Goal: Task Accomplishment & Management: Use online tool/utility

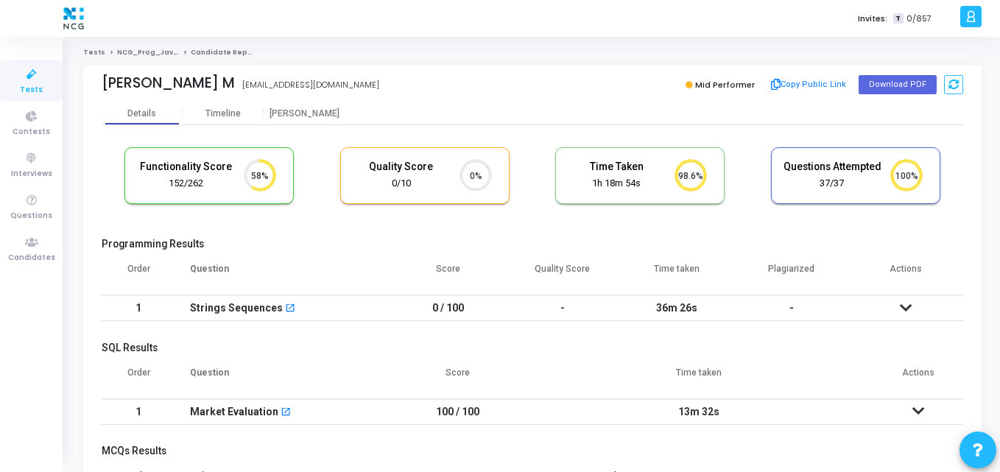
scroll to position [31, 38]
click at [45, 90] on link "Tests" at bounding box center [31, 80] width 63 height 40
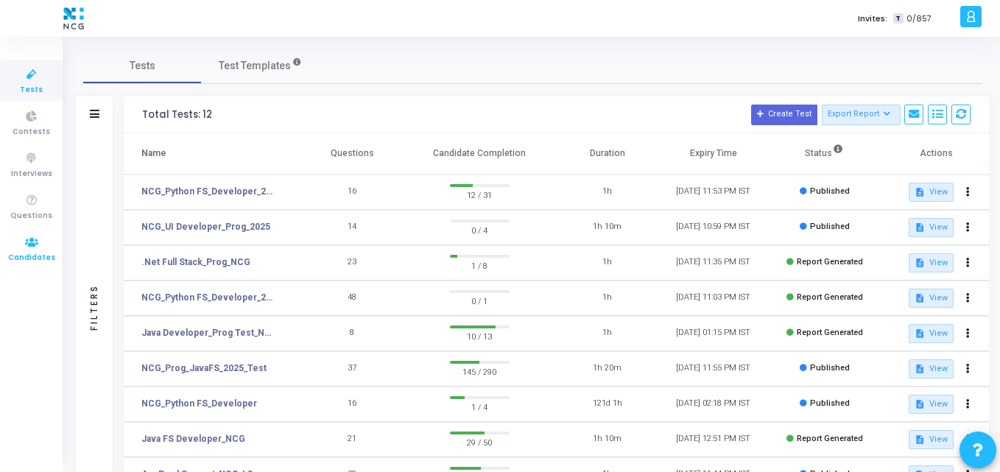
click at [28, 236] on icon at bounding box center [31, 242] width 31 height 18
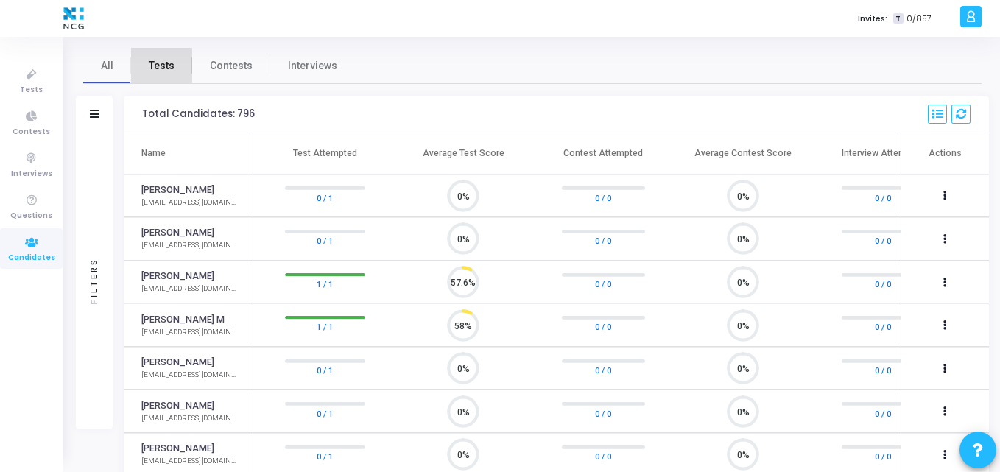
click at [151, 73] on span "Tests" at bounding box center [162, 65] width 26 height 15
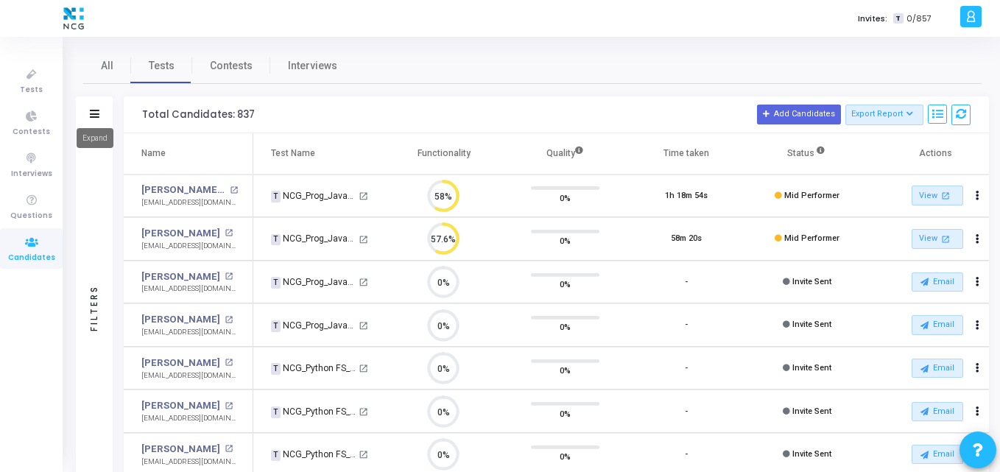
click at [98, 116] on icon at bounding box center [95, 114] width 10 height 8
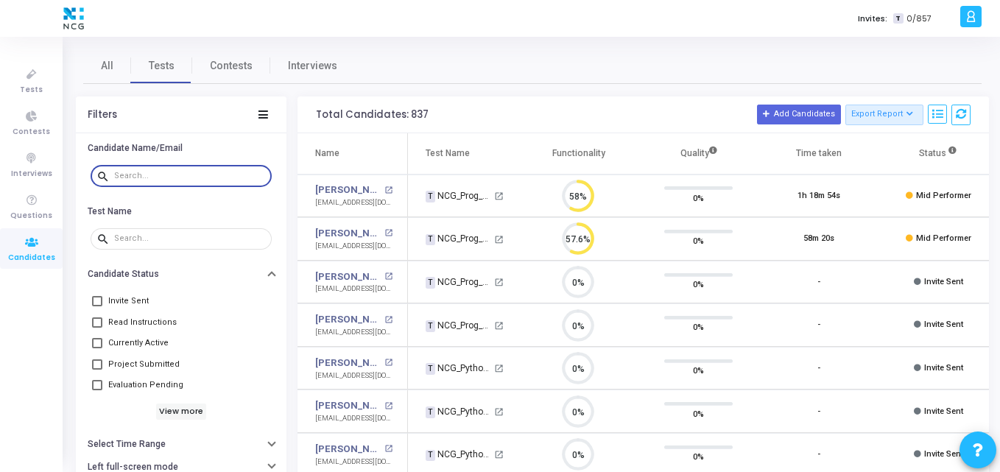
click at [160, 174] on input "text" at bounding box center [190, 176] width 152 height 9
paste input "[EMAIL_ADDRESS][DOMAIN_NAME]"
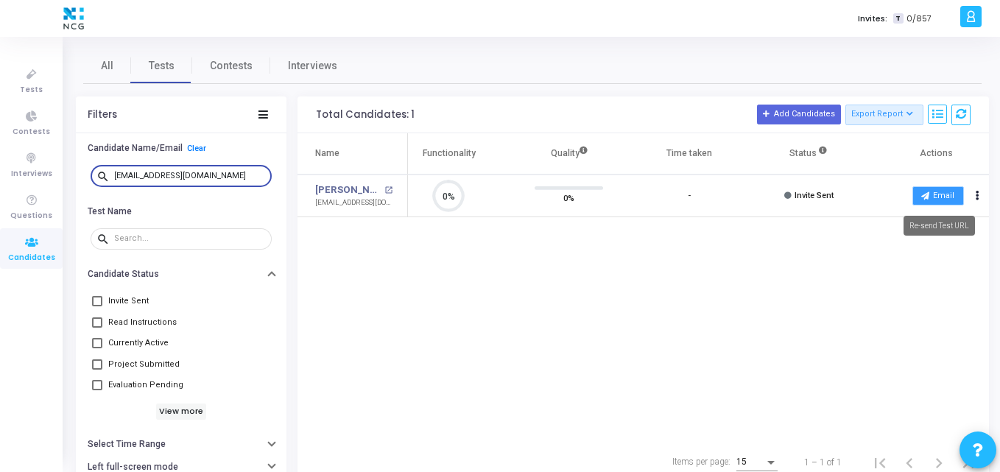
type input "[EMAIL_ADDRESS][DOMAIN_NAME]"
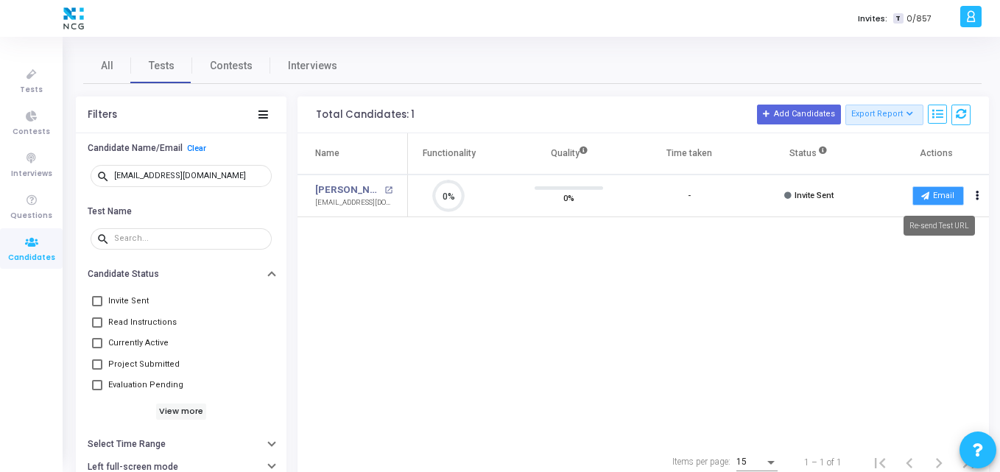
click at [930, 188] on button "Email" at bounding box center [938, 195] width 52 height 19
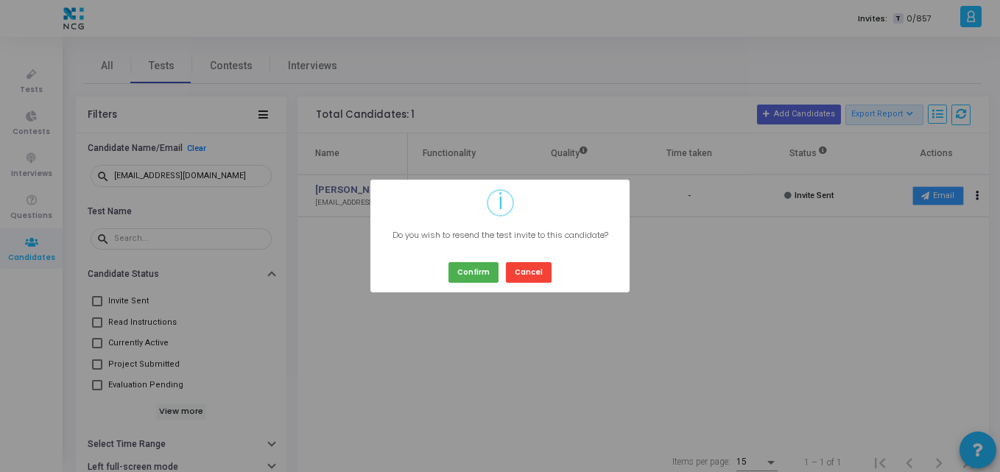
click at [930, 188] on div "? ! i × Do you wish to resend the test invite to this candidate? Confirm Cancel" at bounding box center [500, 236] width 1000 height 472
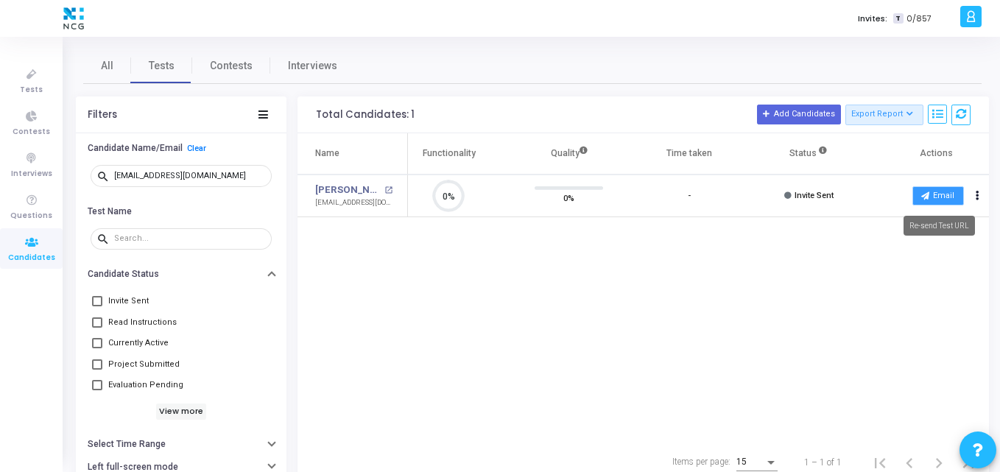
click at [913, 190] on button "Email" at bounding box center [938, 195] width 52 height 19
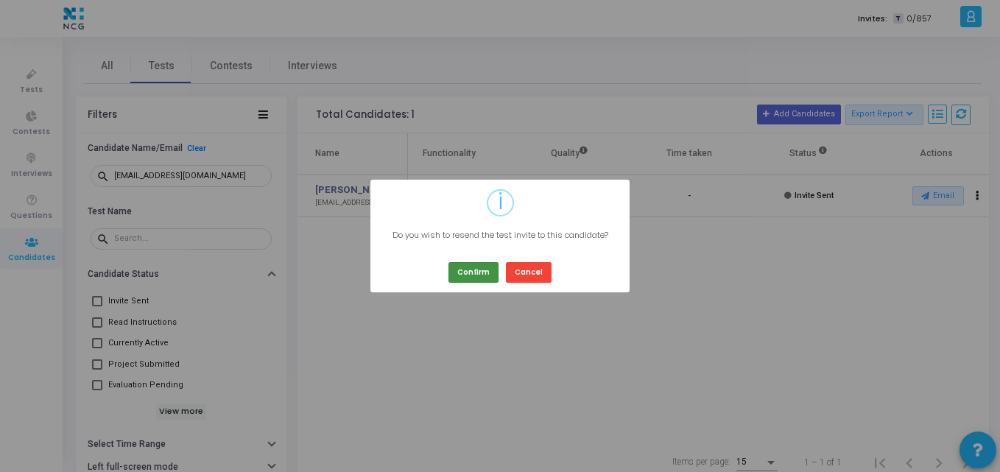
click at [476, 276] on button "Confirm" at bounding box center [473, 272] width 50 height 20
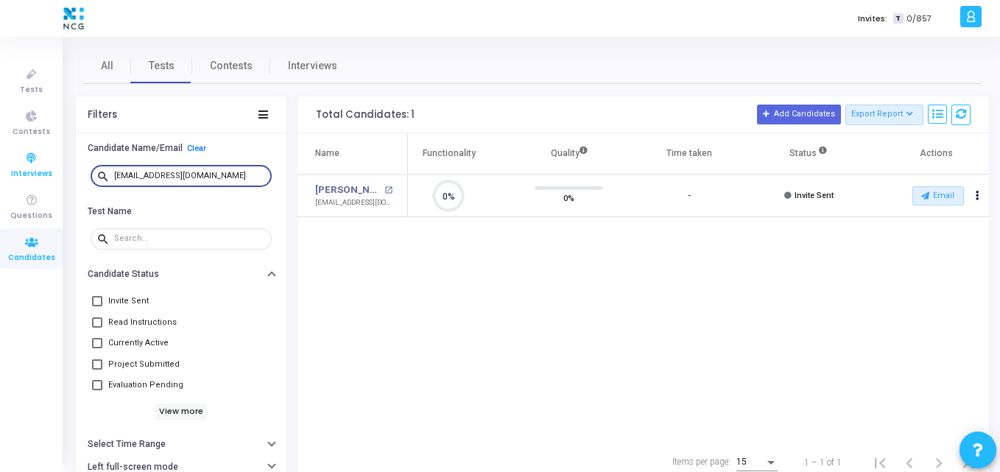
drag, startPoint x: 241, startPoint y: 177, endPoint x: 0, endPoint y: 164, distance: 241.8
click at [0, 164] on div "Tests Contests Interviews Questions Candidates Invites: T 0/857 K Kajal Setting…" at bounding box center [500, 236] width 1000 height 472
paste input "[EMAIL_ADDRESS][DOMAIN_NAME] (Java + Python)"
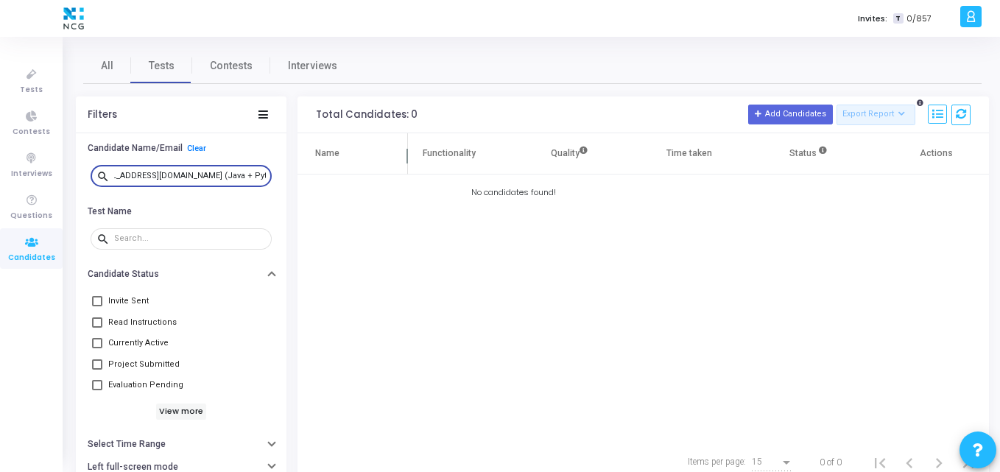
drag, startPoint x: 194, startPoint y: 174, endPoint x: 367, endPoint y: 155, distance: 173.2
click at [367, 155] on div "Filters Candidate Name/Email Clear search [EMAIL_ADDRESS][DOMAIN_NAME] (Java + …" at bounding box center [532, 289] width 913 height 386
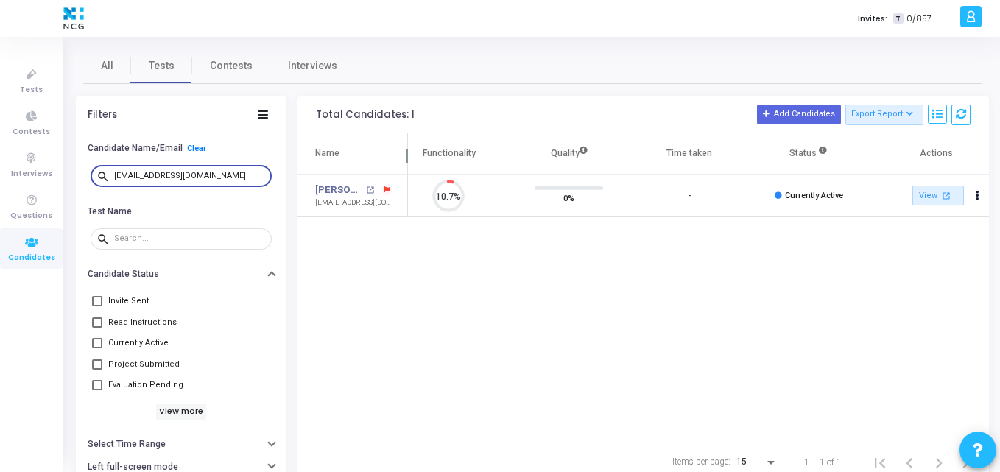
scroll to position [31, 38]
type input "[EMAIL_ADDRESS][DOMAIN_NAME]"
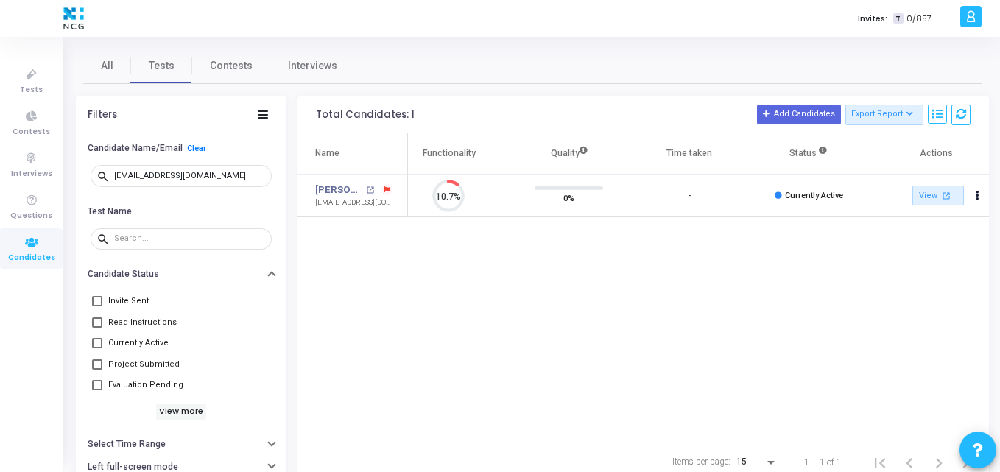
click at [377, 251] on div "Name Test Name Functionality Quality Time taken Status Actions [PERSON_NAME] op…" at bounding box center [642, 287] width 691 height 308
click at [35, 78] on icon at bounding box center [31, 75] width 31 height 18
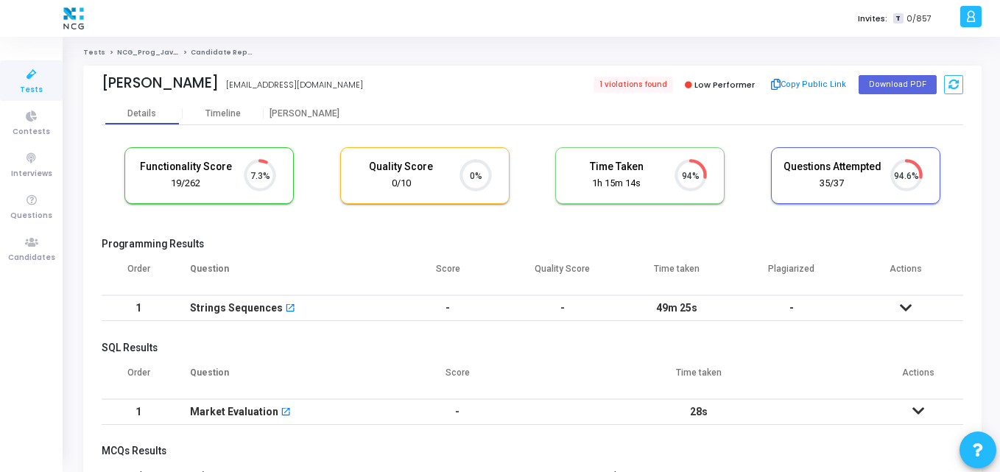
scroll to position [7, 7]
